Goal: Task Accomplishment & Management: Use online tool/utility

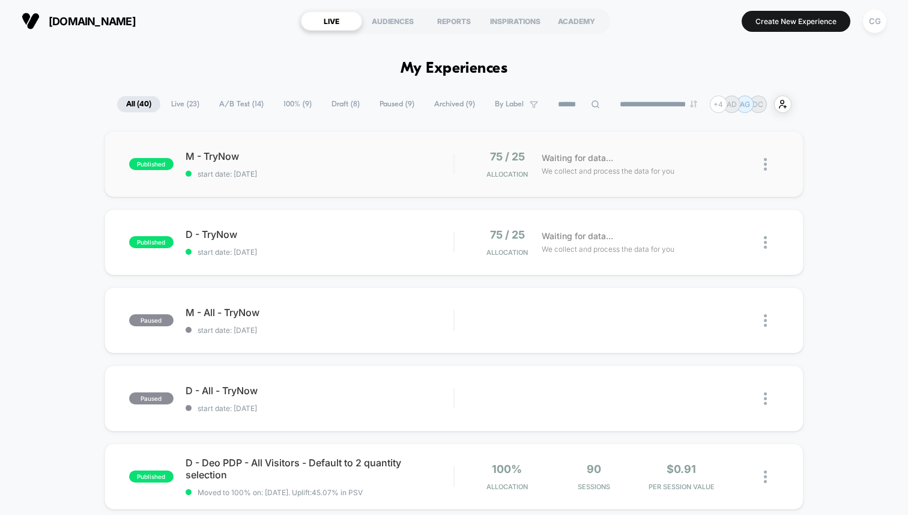
click at [392, 181] on div "published M - TryNow start date: [DATE] 75 / 25 Allocation Waiting for data... …" at bounding box center [454, 164] width 699 height 66
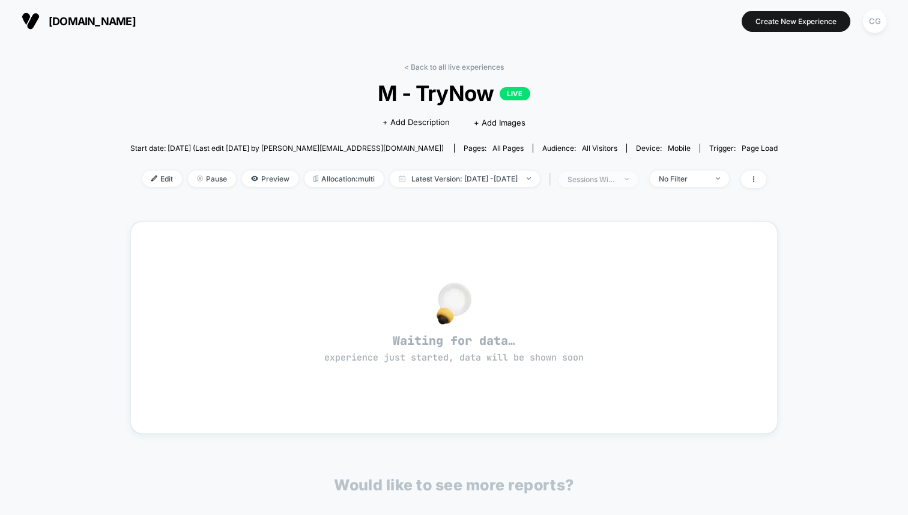
click at [616, 182] on div "sessions with impression" at bounding box center [592, 179] width 48 height 9
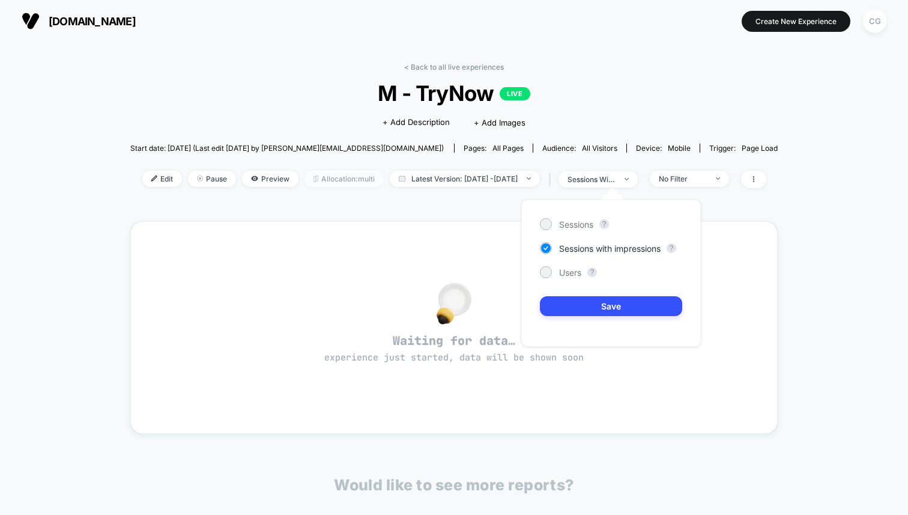
click at [344, 176] on span "Allocation: multi" at bounding box center [344, 179] width 79 height 16
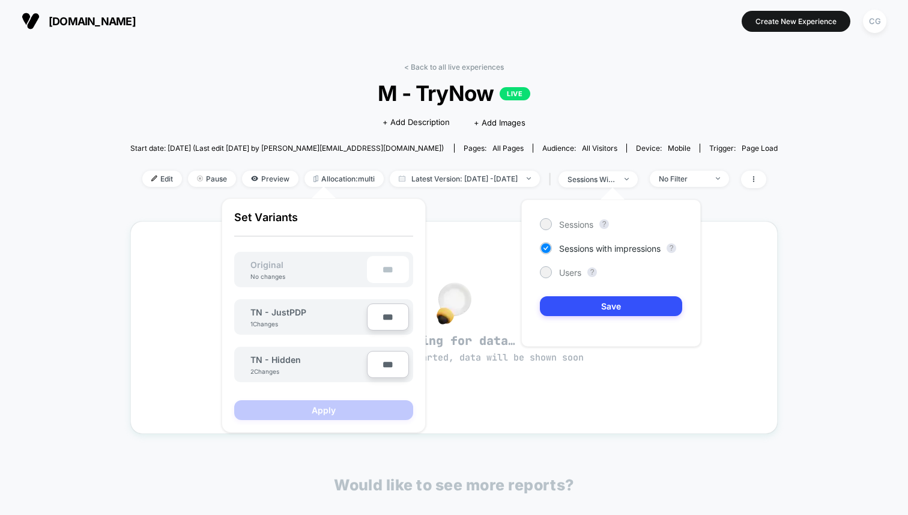
click at [68, 210] on div "< Back to all live experiences M - TryNow LIVE Click to edit experience details…" at bounding box center [454, 377] width 908 height 671
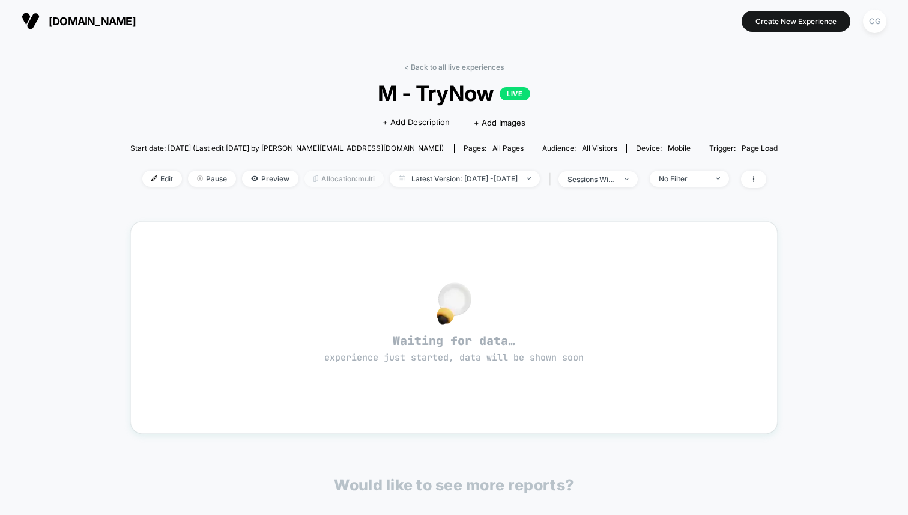
click at [312, 172] on span "Allocation: multi" at bounding box center [344, 179] width 79 height 16
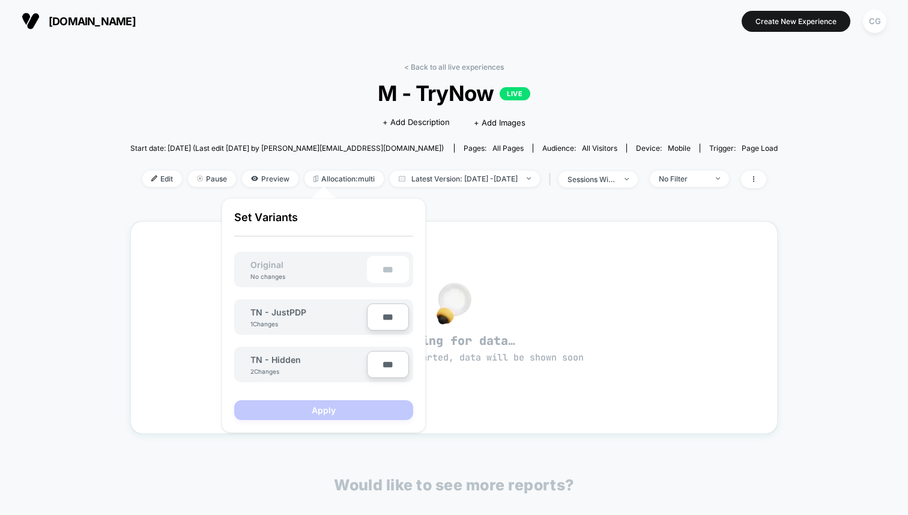
click at [112, 195] on div "< Back to all live experiences M - TryNow LIVE Click to edit experience details…" at bounding box center [454, 377] width 908 height 671
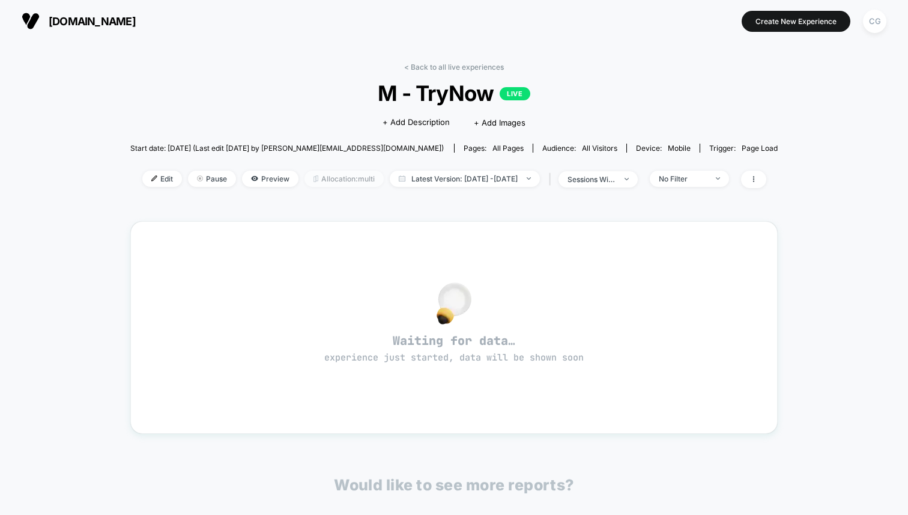
click at [305, 172] on span "Allocation: multi" at bounding box center [344, 179] width 79 height 16
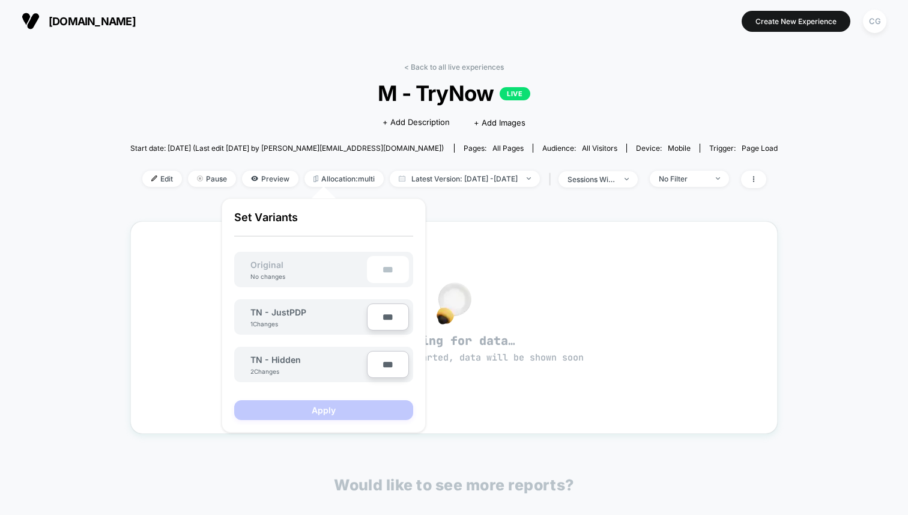
click at [326, 311] on div "TN - JustPDP 1 Changes" at bounding box center [308, 317] width 117 height 20
click at [130, 238] on div "Waiting for data… experience just started, data will be shown soon" at bounding box center [454, 327] width 648 height 213
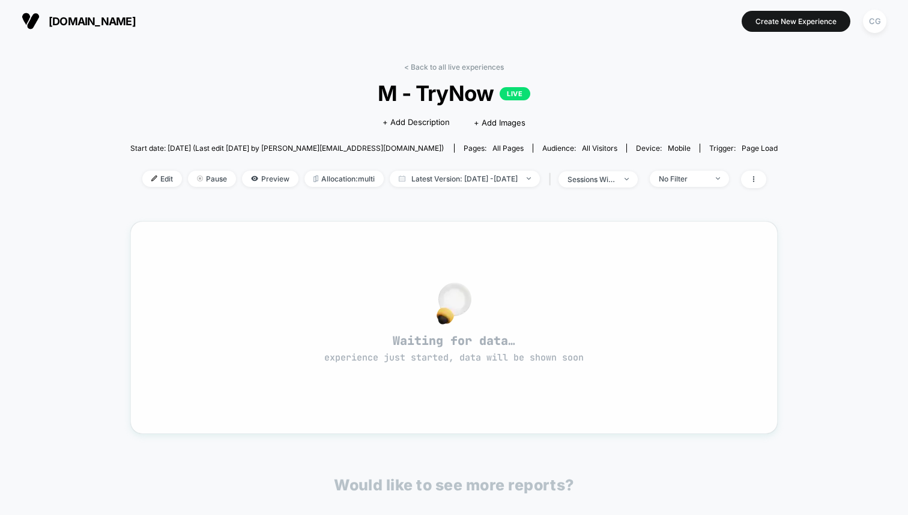
click at [382, 309] on div at bounding box center [454, 303] width 605 height 25
click at [243, 177] on span "Preview" at bounding box center [270, 179] width 56 height 16
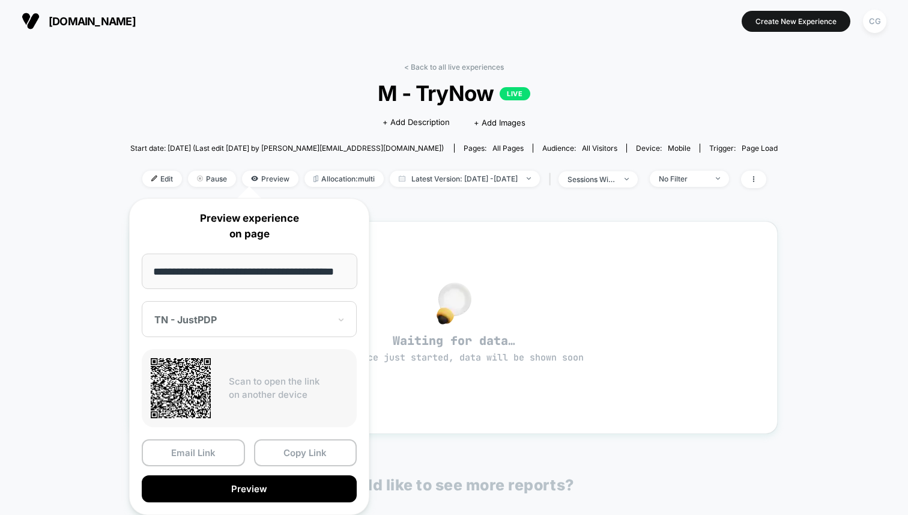
click at [252, 317] on div at bounding box center [241, 320] width 175 height 12
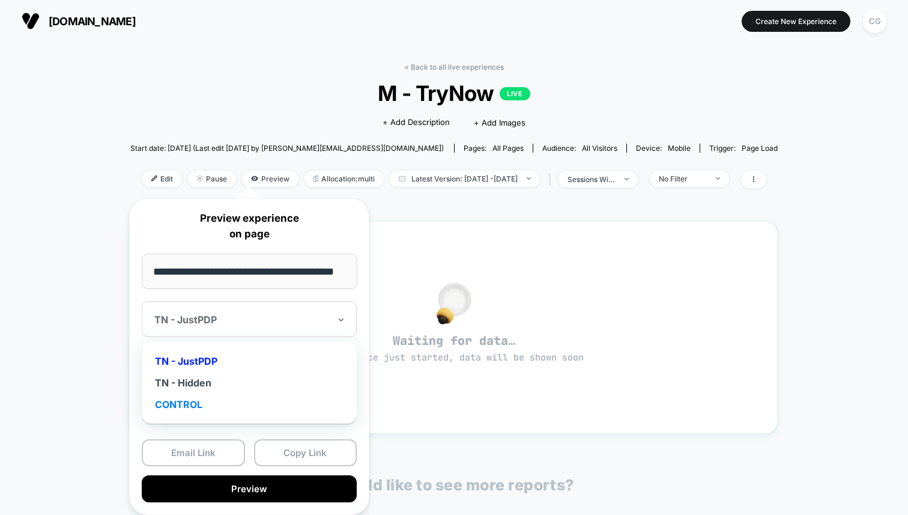
click at [248, 404] on div "CONTROL" at bounding box center [249, 404] width 203 height 22
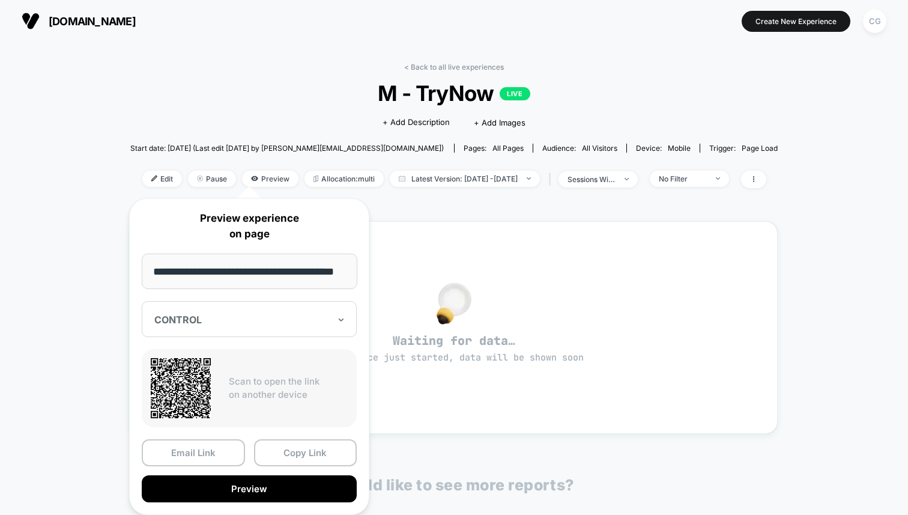
click at [266, 322] on div at bounding box center [241, 320] width 175 height 12
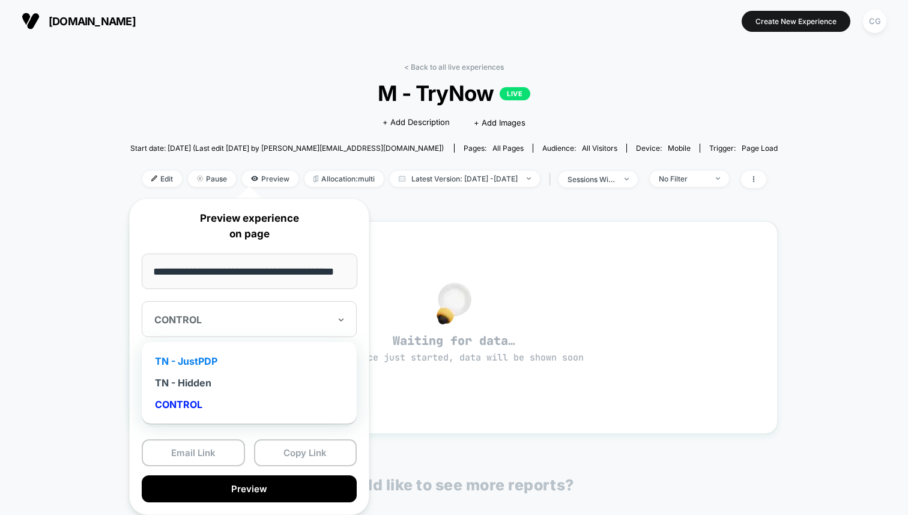
click at [240, 357] on div "TN - JustPDP" at bounding box center [249, 361] width 203 height 22
click at [321, 311] on div "TN - JustPDP" at bounding box center [249, 319] width 215 height 36
click at [279, 380] on div "TN - Hidden" at bounding box center [249, 383] width 203 height 22
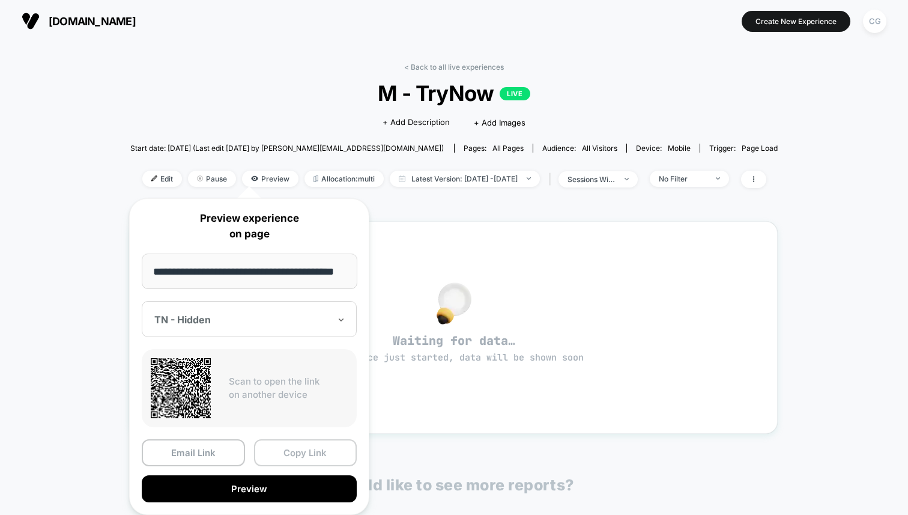
click at [310, 452] on button "Copy Link" at bounding box center [305, 452] width 103 height 27
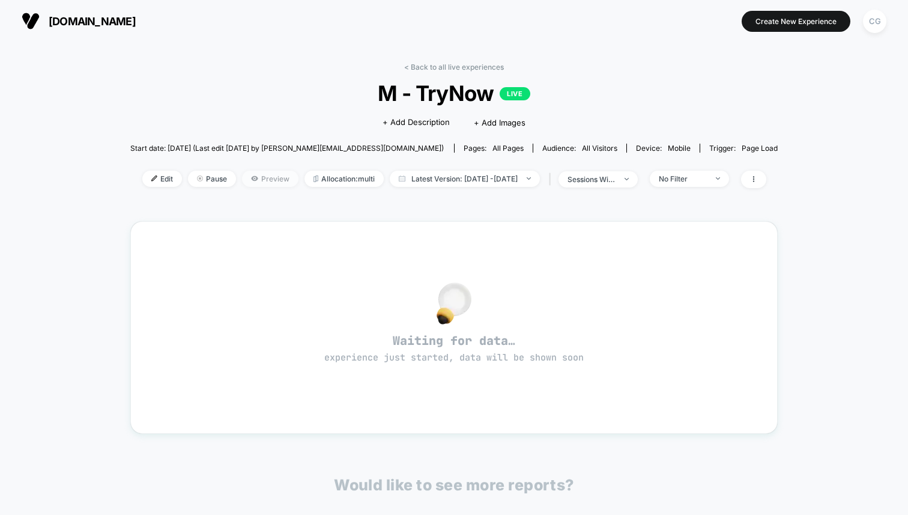
click at [242, 178] on span "Preview" at bounding box center [270, 179] width 56 height 16
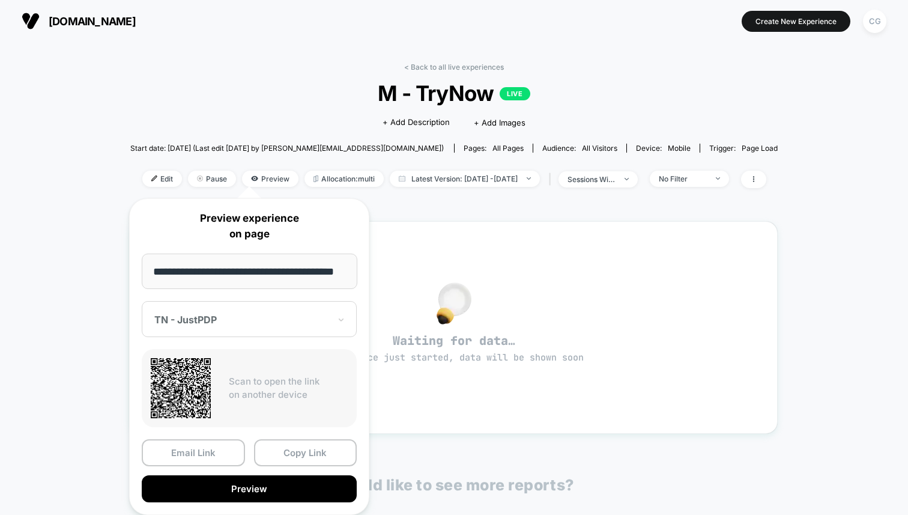
click at [202, 314] on div at bounding box center [241, 320] width 175 height 12
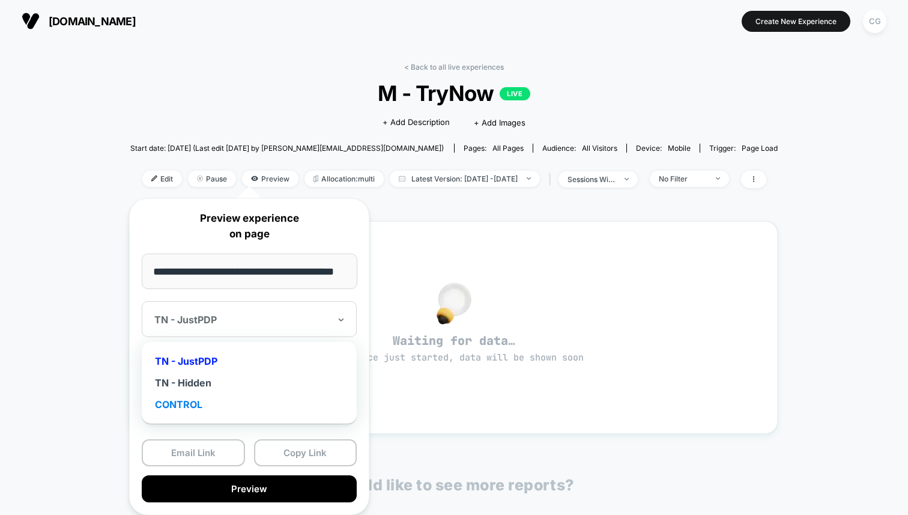
click at [191, 401] on div "CONTROL" at bounding box center [249, 404] width 203 height 22
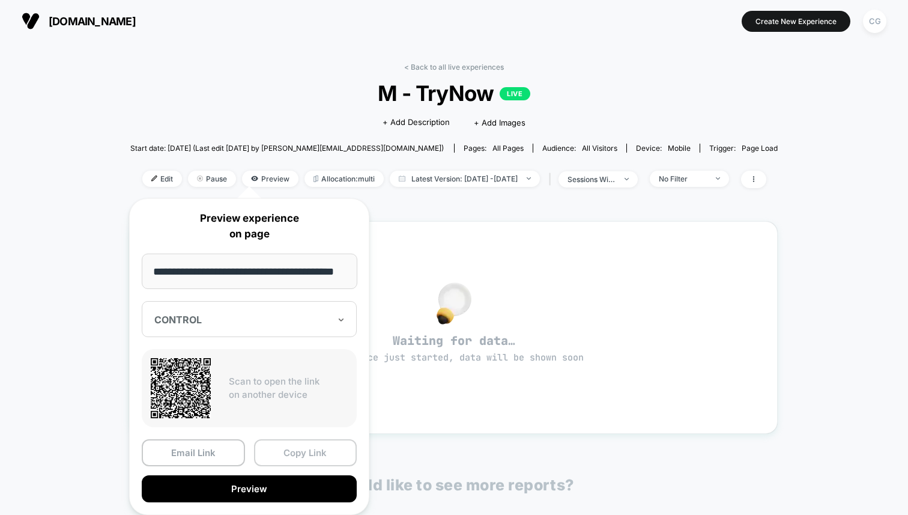
click at [293, 456] on button "Copy Link" at bounding box center [305, 452] width 103 height 27
